Goal: Book appointment/travel/reservation

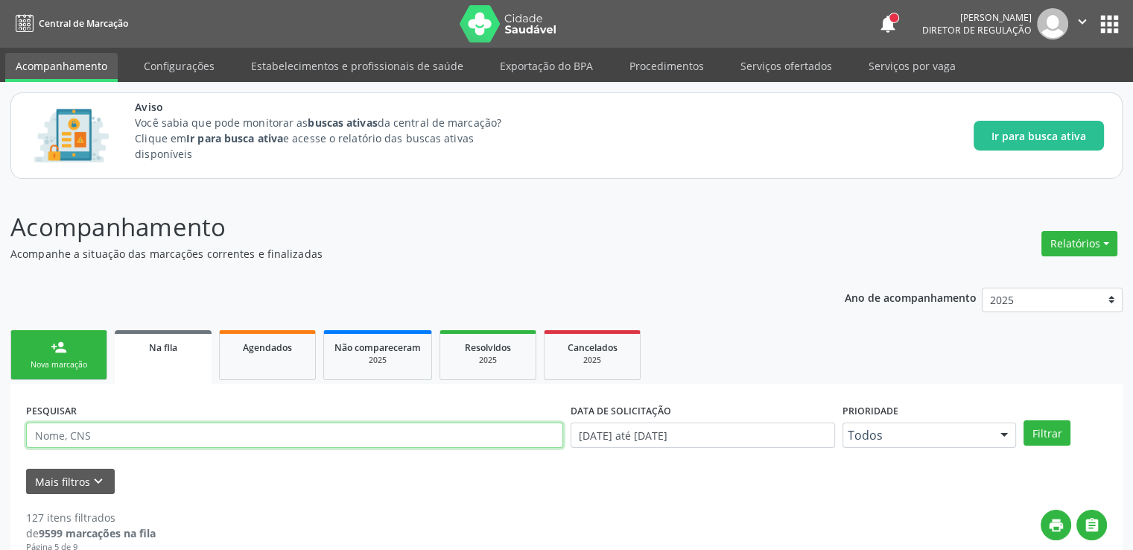
click at [105, 436] on input "text" at bounding box center [294, 434] width 537 height 25
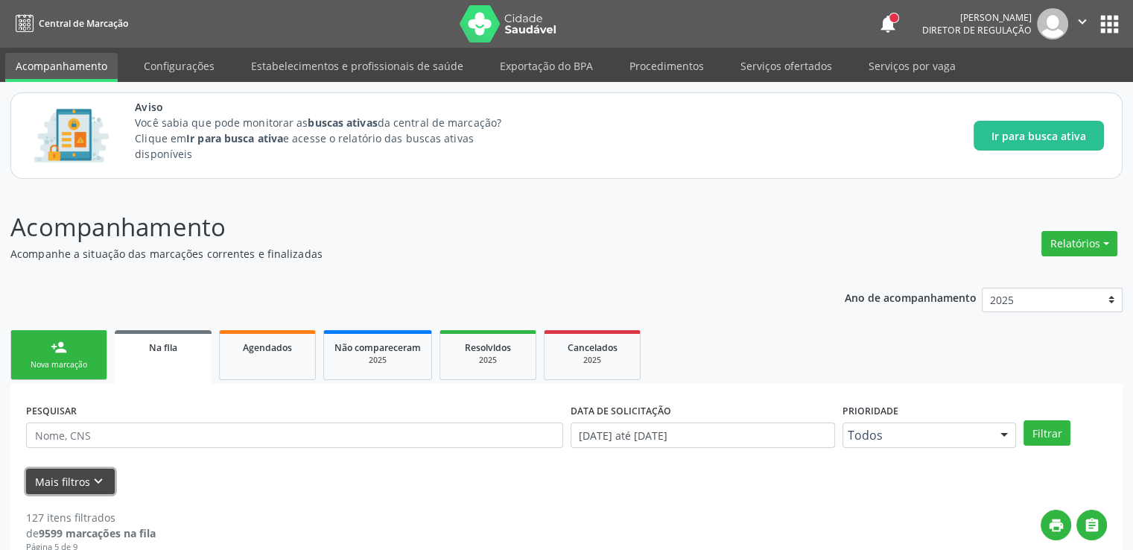
click at [85, 484] on button "Mais filtros keyboard_arrow_down" at bounding box center [70, 481] width 89 height 26
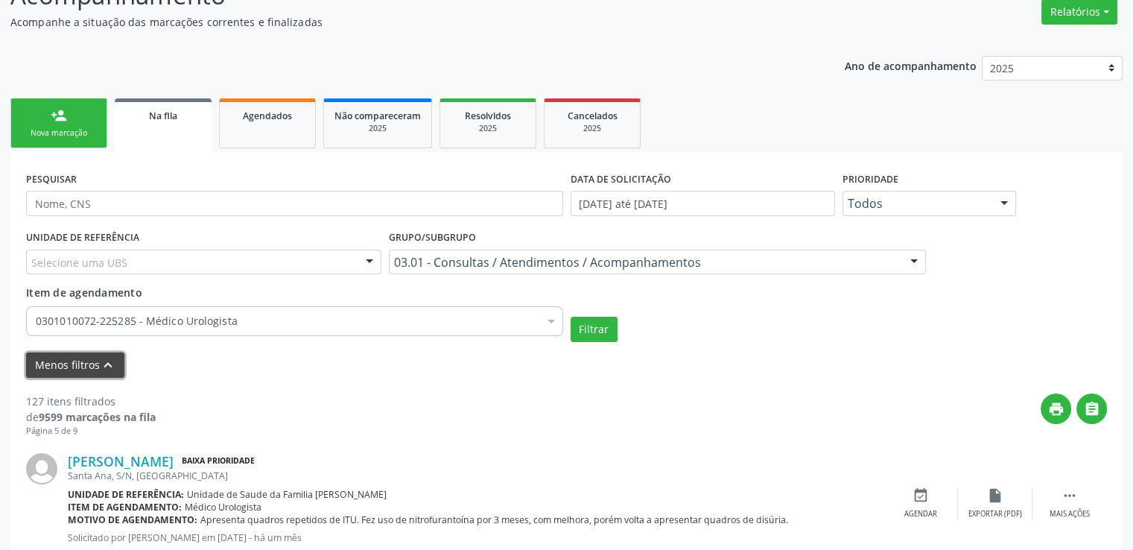
scroll to position [298, 0]
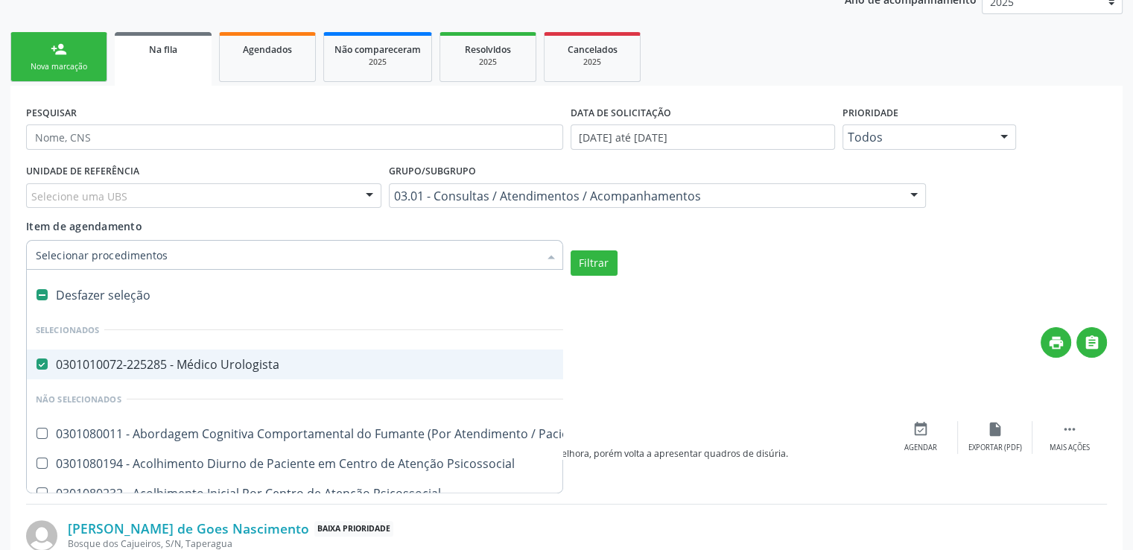
click at [42, 287] on div "Desfazer seleção" at bounding box center [824, 295] width 1594 height 30
checkbox Urologista "false"
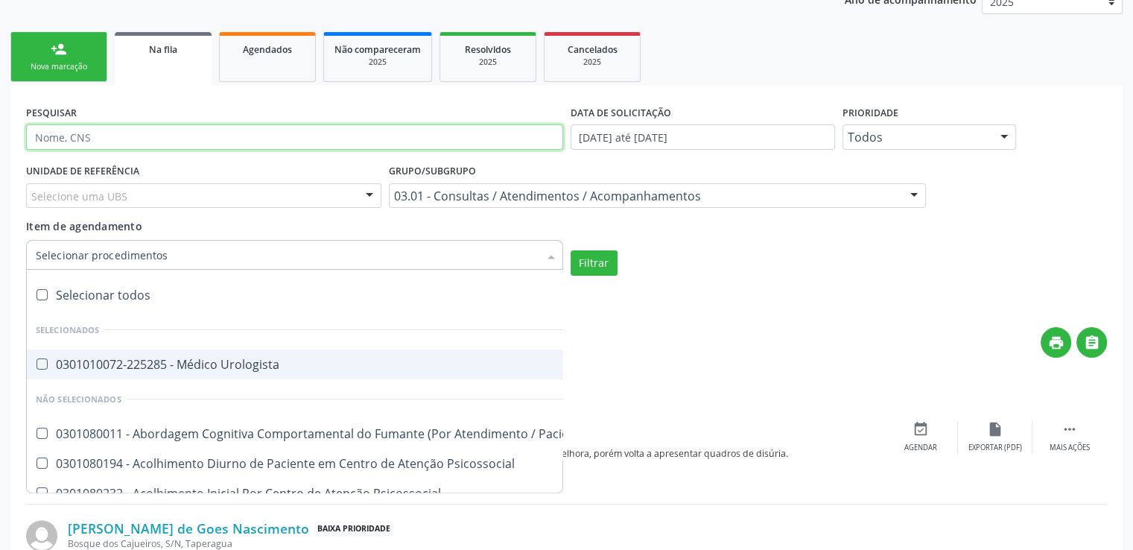
click at [91, 141] on input "text" at bounding box center [294, 136] width 537 height 25
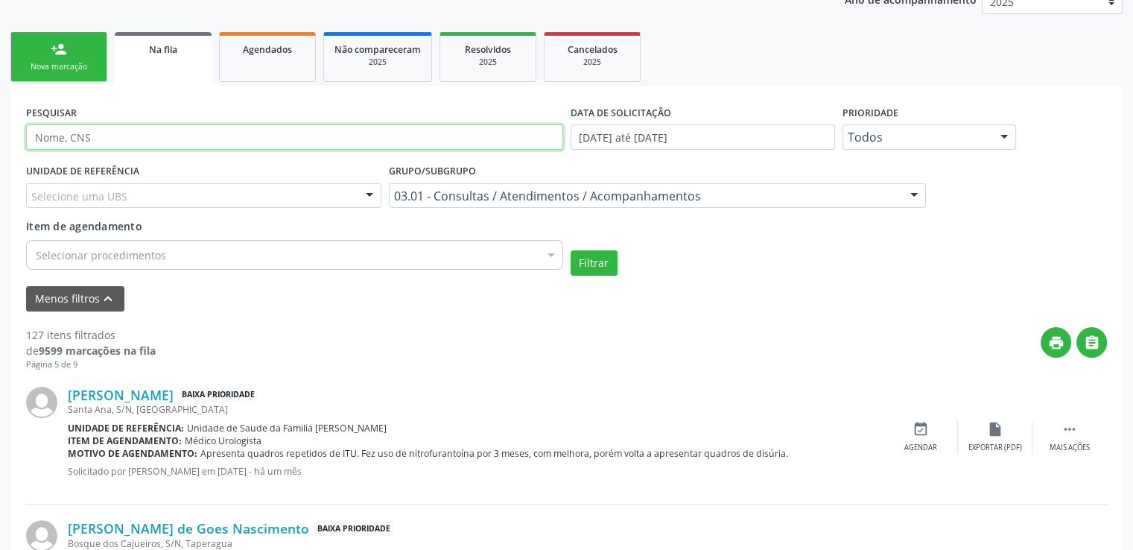
paste input "700204950483628"
type input "700204950483628"
click at [570, 250] on button "Filtrar" at bounding box center [593, 262] width 47 height 25
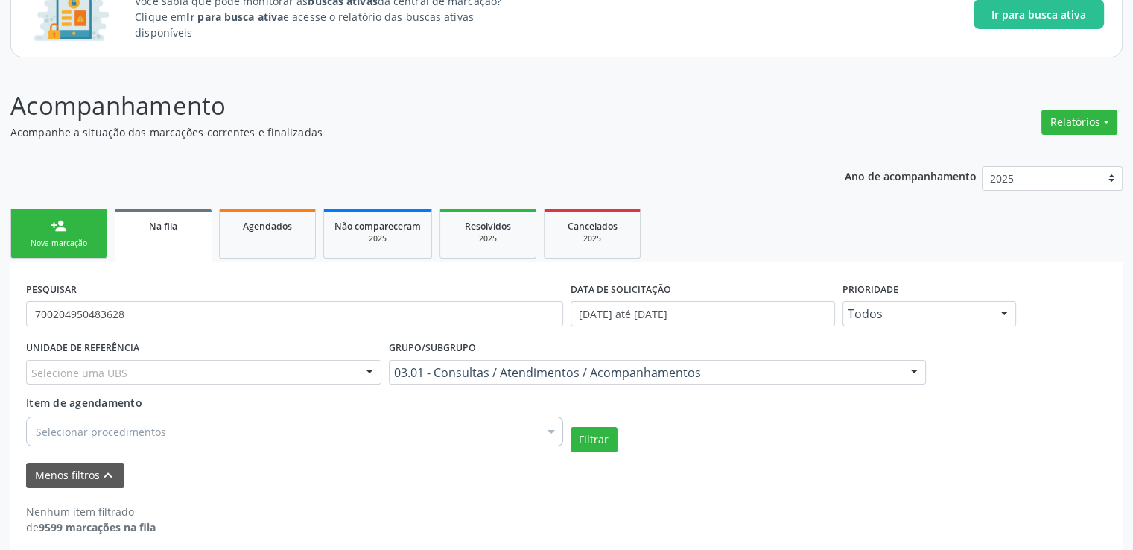
scroll to position [57, 0]
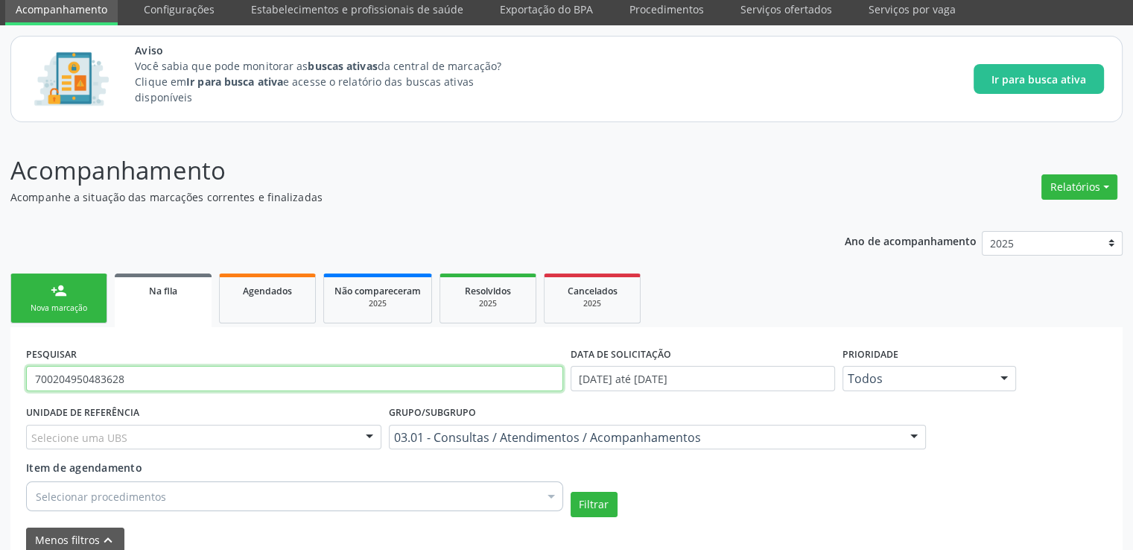
drag, startPoint x: 194, startPoint y: 376, endPoint x: 0, endPoint y: 379, distance: 193.6
click at [0, 379] on div "Acompanhamento Acompanhe a situação das marcações correntes e finalizadas Relat…" at bounding box center [566, 379] width 1133 height 493
paste input "700007370672608"
type input "700007370672608"
click at [570, 491] on button "Filtrar" at bounding box center [593, 503] width 47 height 25
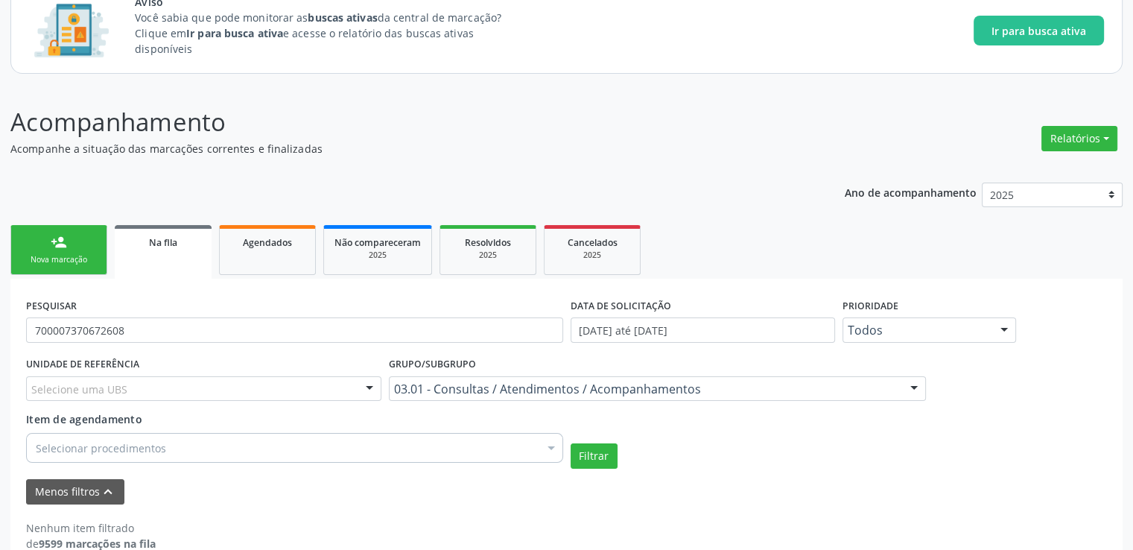
scroll to position [131, 0]
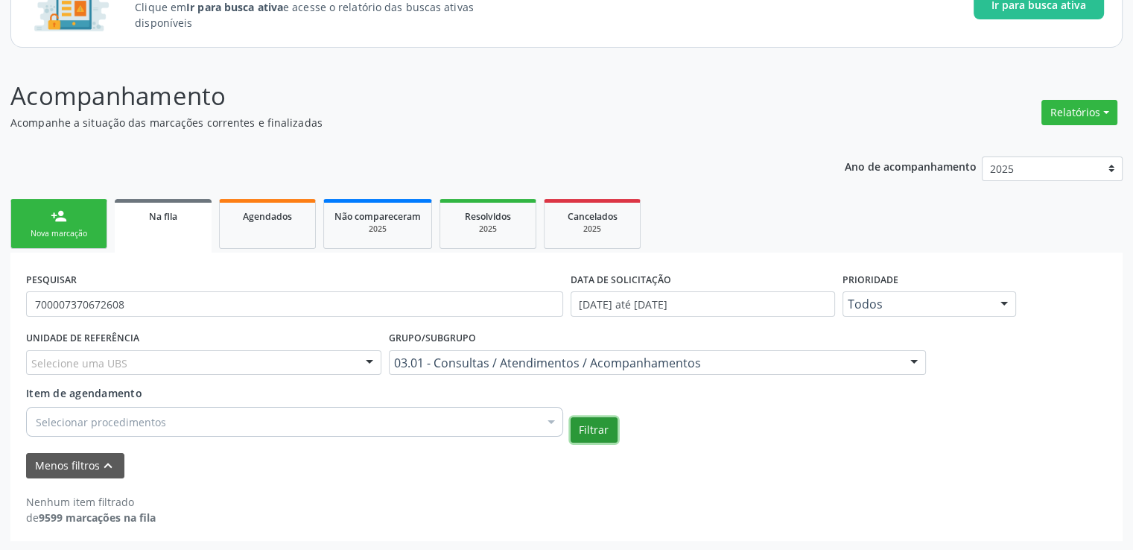
click at [594, 428] on button "Filtrar" at bounding box center [593, 429] width 47 height 25
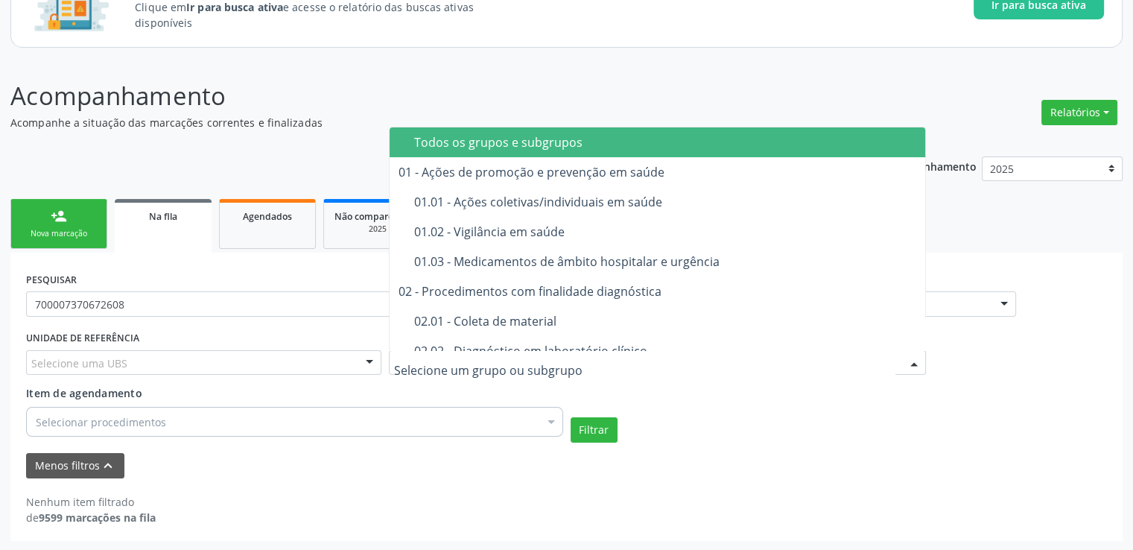
click at [412, 136] on span "Todos os grupos e subgrupos" at bounding box center [657, 142] width 537 height 30
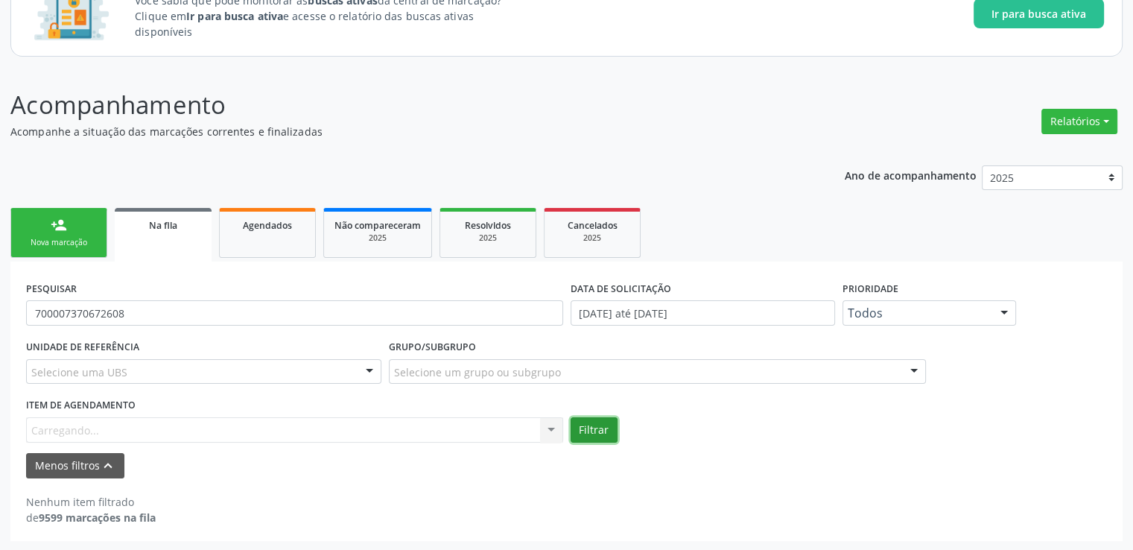
click at [608, 433] on button "Filtrar" at bounding box center [593, 429] width 47 height 25
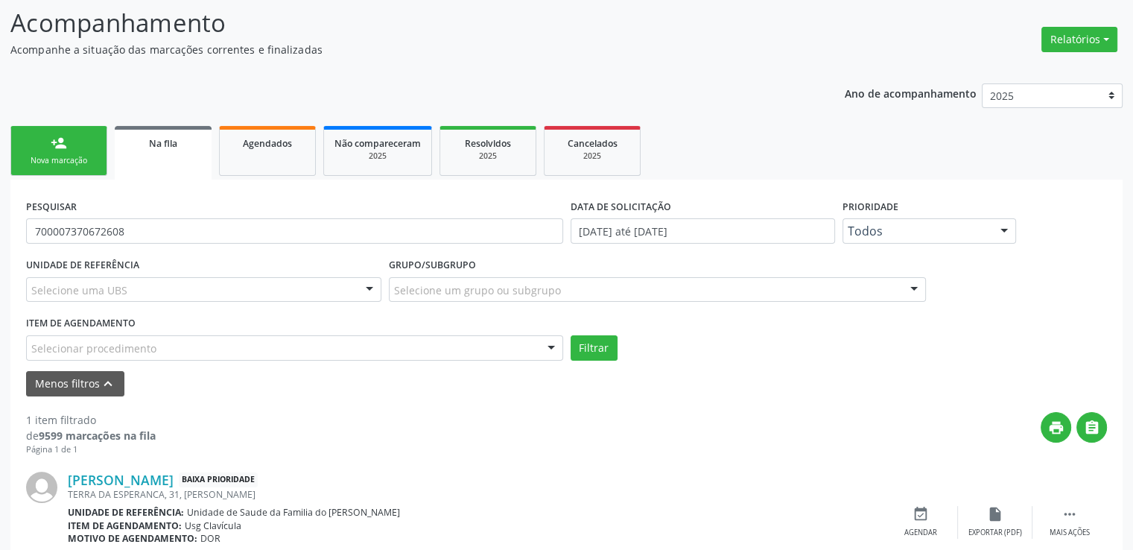
scroll to position [268, 0]
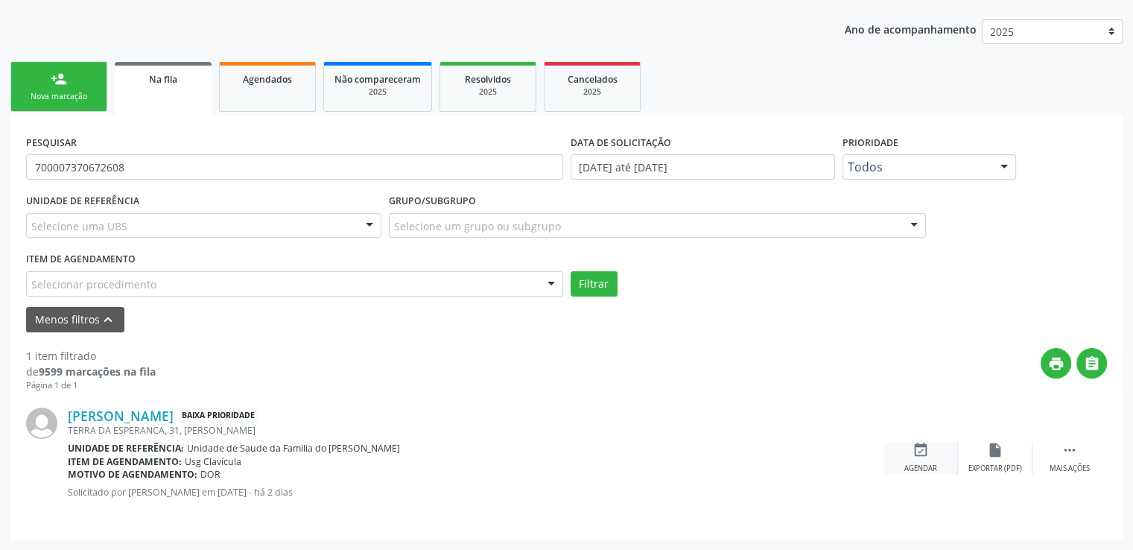
click at [911, 451] on div "event_available Agendar" at bounding box center [920, 458] width 74 height 32
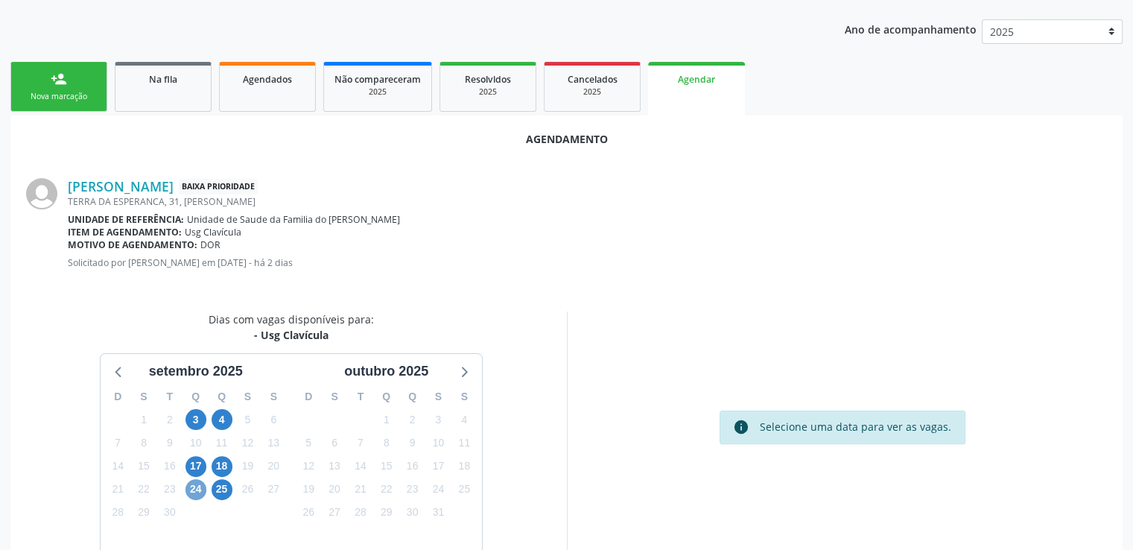
click at [195, 486] on span "24" at bounding box center [195, 489] width 21 height 21
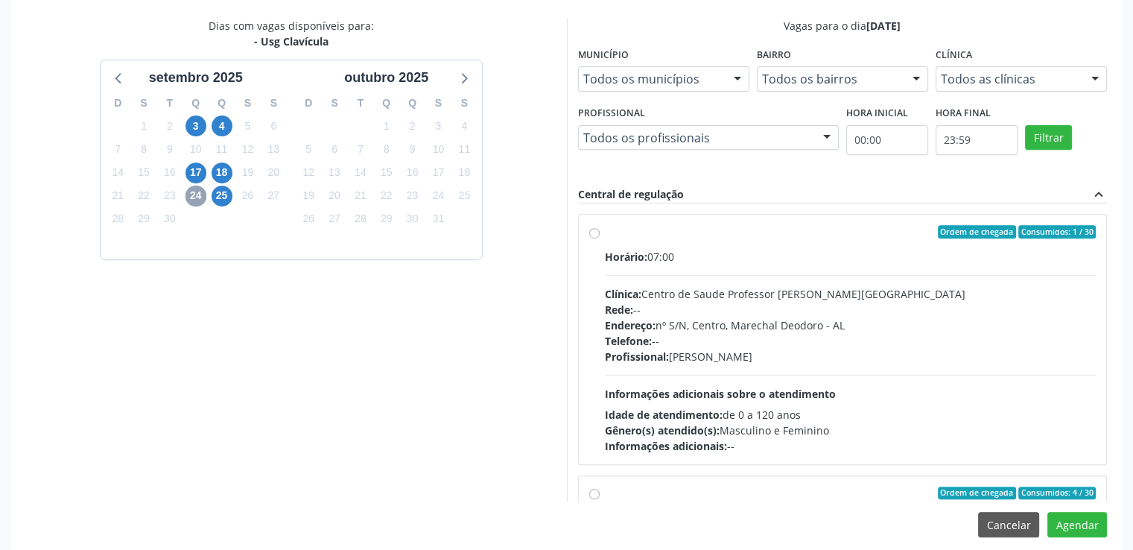
scroll to position [566, 0]
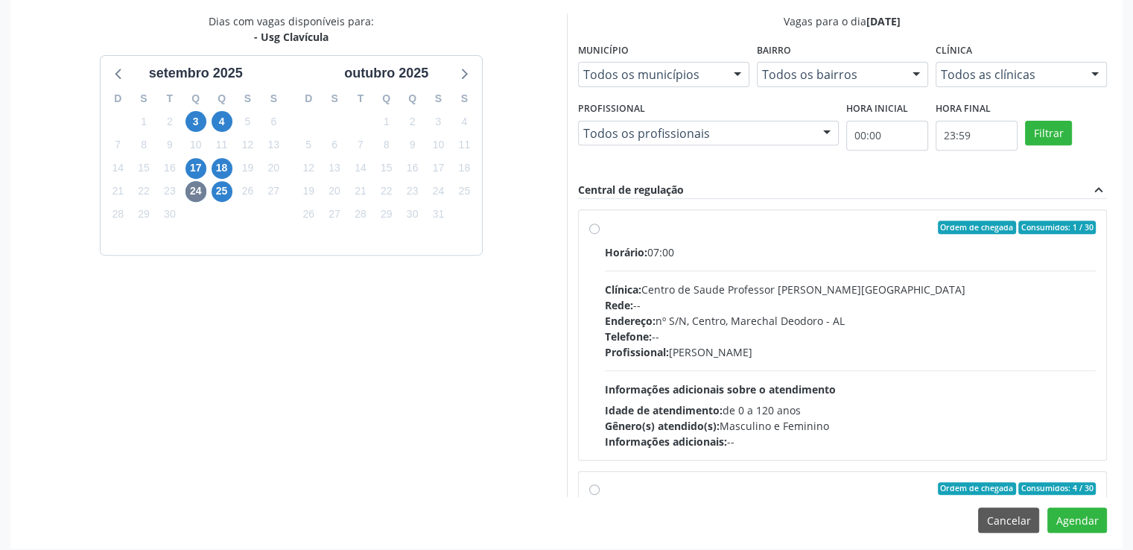
click at [605, 227] on label "Ordem de chegada Consumidos: 1 / 30 Horário: 07:00 Clínica: Centro de Saude Pro…" at bounding box center [850, 334] width 491 height 229
click at [591, 227] on input "Ordem de chegada Consumidos: 1 / 30 Horário: 07:00 Clínica: Centro de Saude Pro…" at bounding box center [594, 226] width 10 height 13
radio input "true"
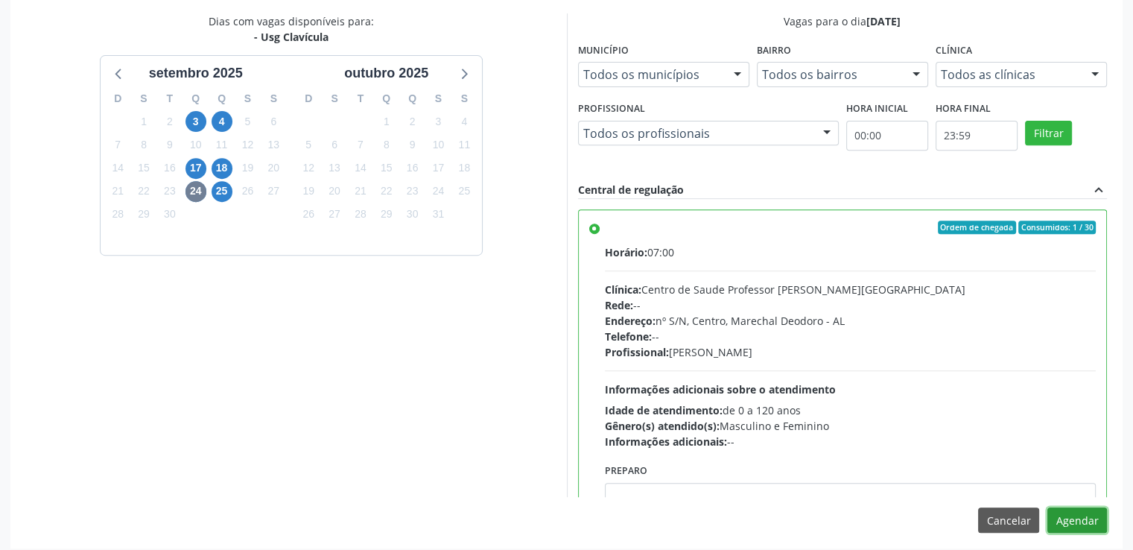
click at [1074, 514] on button "Agendar" at bounding box center [1077, 519] width 60 height 25
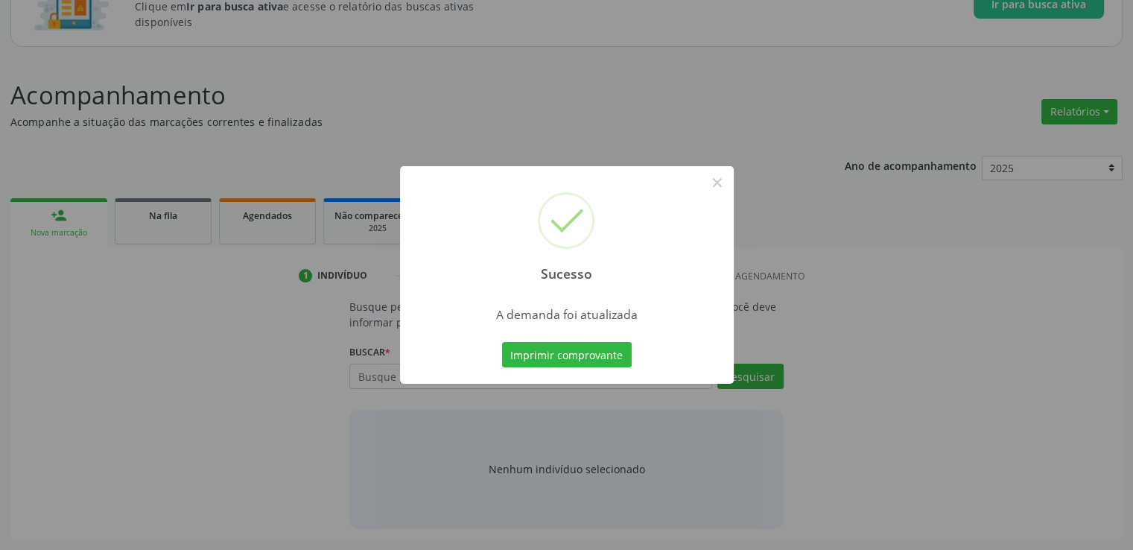
scroll to position [131, 0]
click at [718, 183] on button "×" at bounding box center [716, 182] width 25 height 25
